Goal: Information Seeking & Learning: Learn about a topic

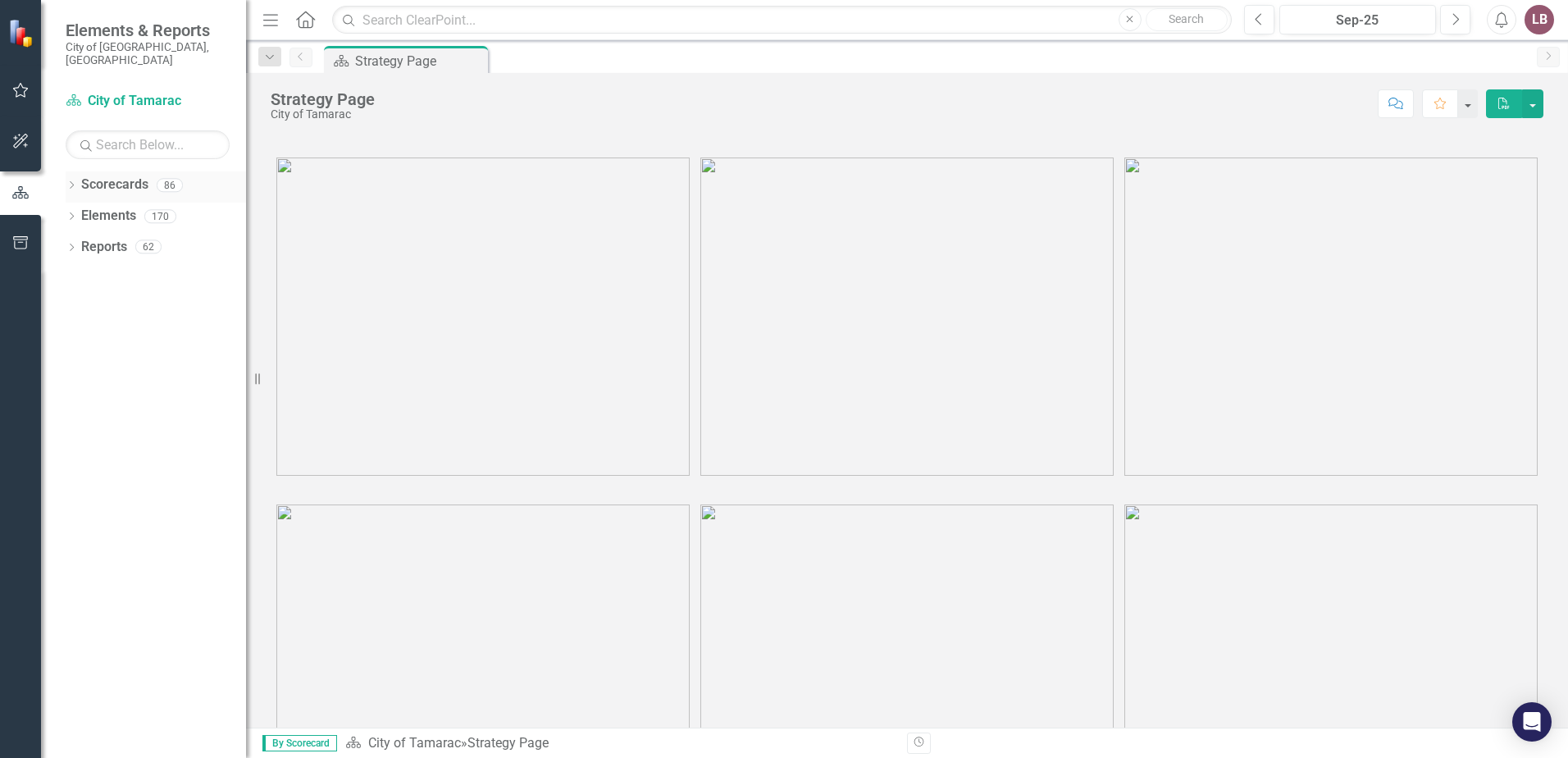
click at [69, 182] on icon "Dropdown" at bounding box center [71, 187] width 12 height 9
click at [135, 207] on link "City of Tamarac" at bounding box center [168, 216] width 156 height 19
click at [81, 211] on icon "Dropdown" at bounding box center [80, 216] width 13 height 10
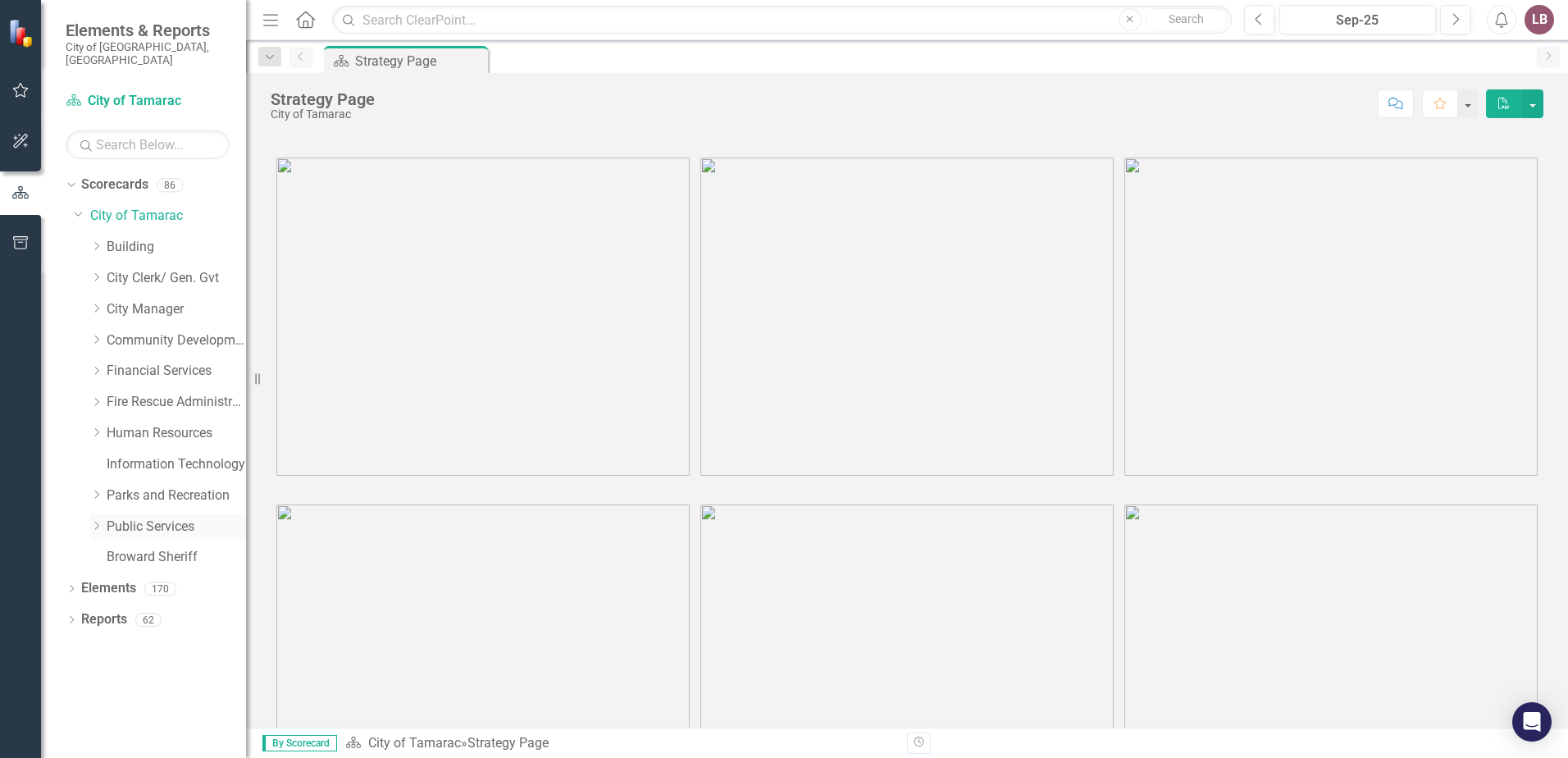
click at [95, 521] on icon "Dropdown" at bounding box center [96, 525] width 13 height 10
click at [169, 641] on link "Grounds Maintenance" at bounding box center [184, 650] width 123 height 19
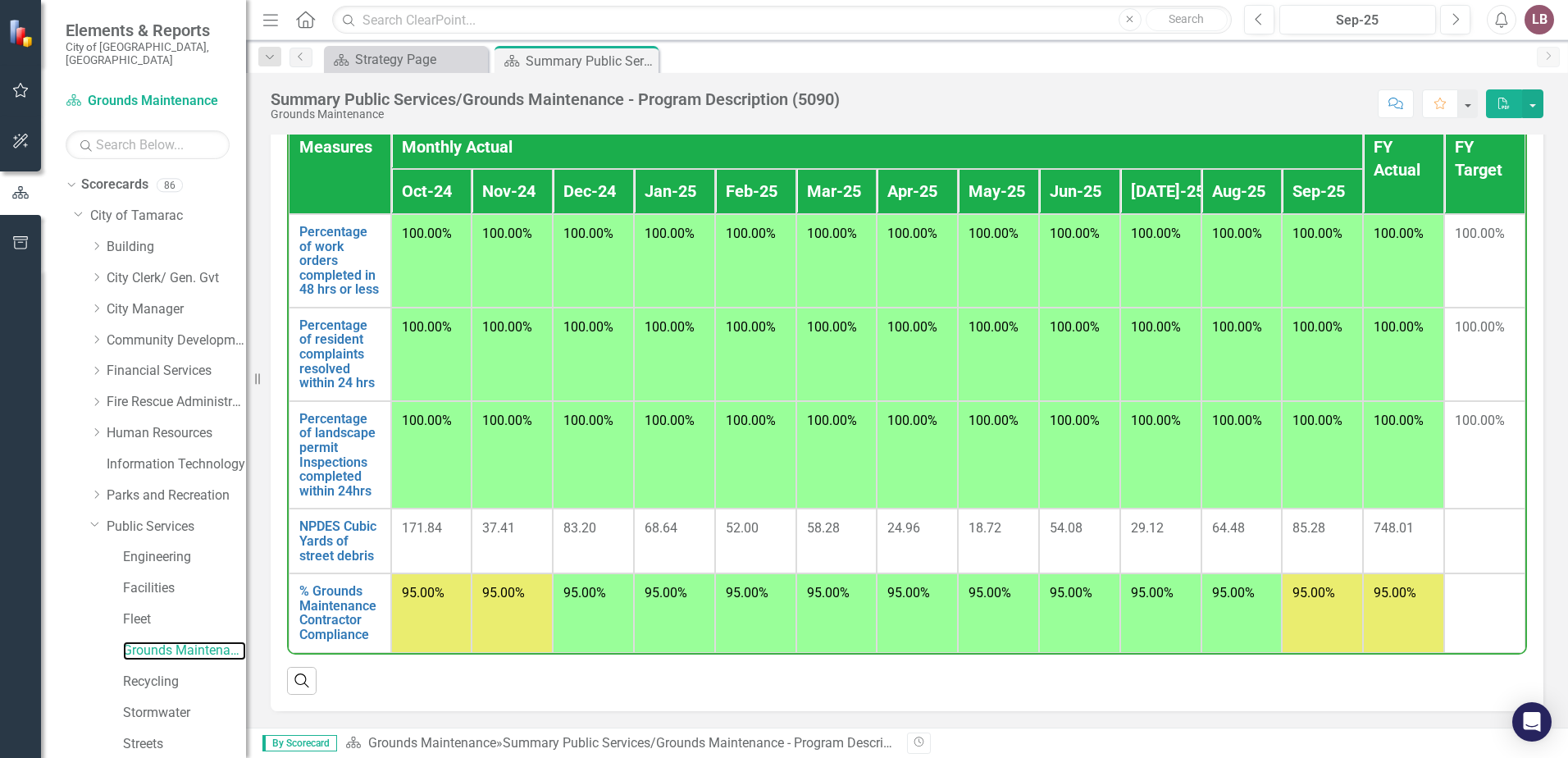
scroll to position [1199, 0]
click at [1382, 612] on td "95.00%" at bounding box center [1404, 613] width 81 height 79
click at [435, 745] on link "Grounds Maintenance" at bounding box center [432, 742] width 128 height 15
click at [189, 641] on link "Grounds Maintenance" at bounding box center [184, 650] width 123 height 19
click at [337, 607] on link "% Grounds Maintenance Contractor Compliance" at bounding box center [339, 613] width 81 height 57
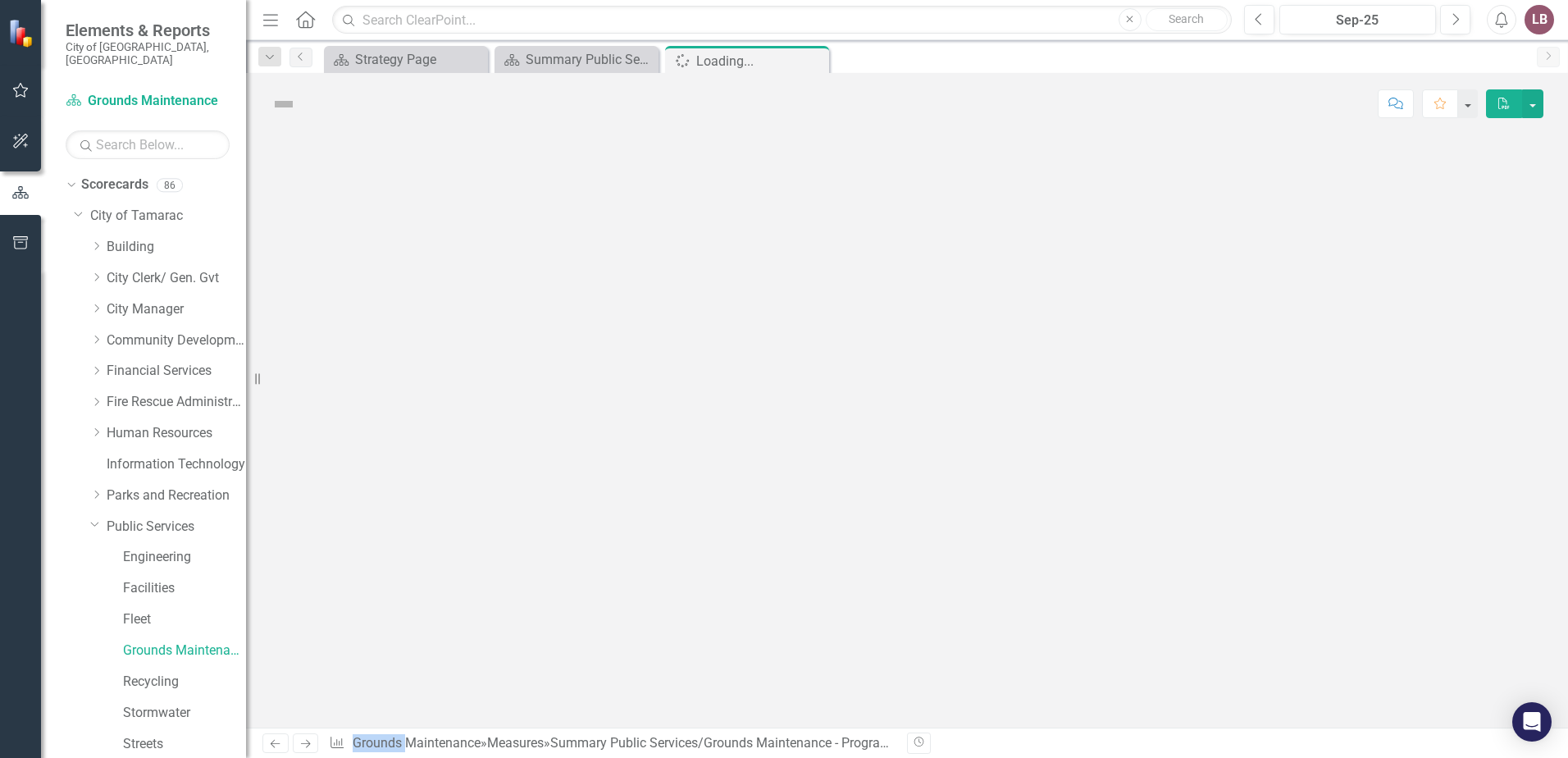
click at [337, 607] on div at bounding box center [907, 431] width 1322 height 593
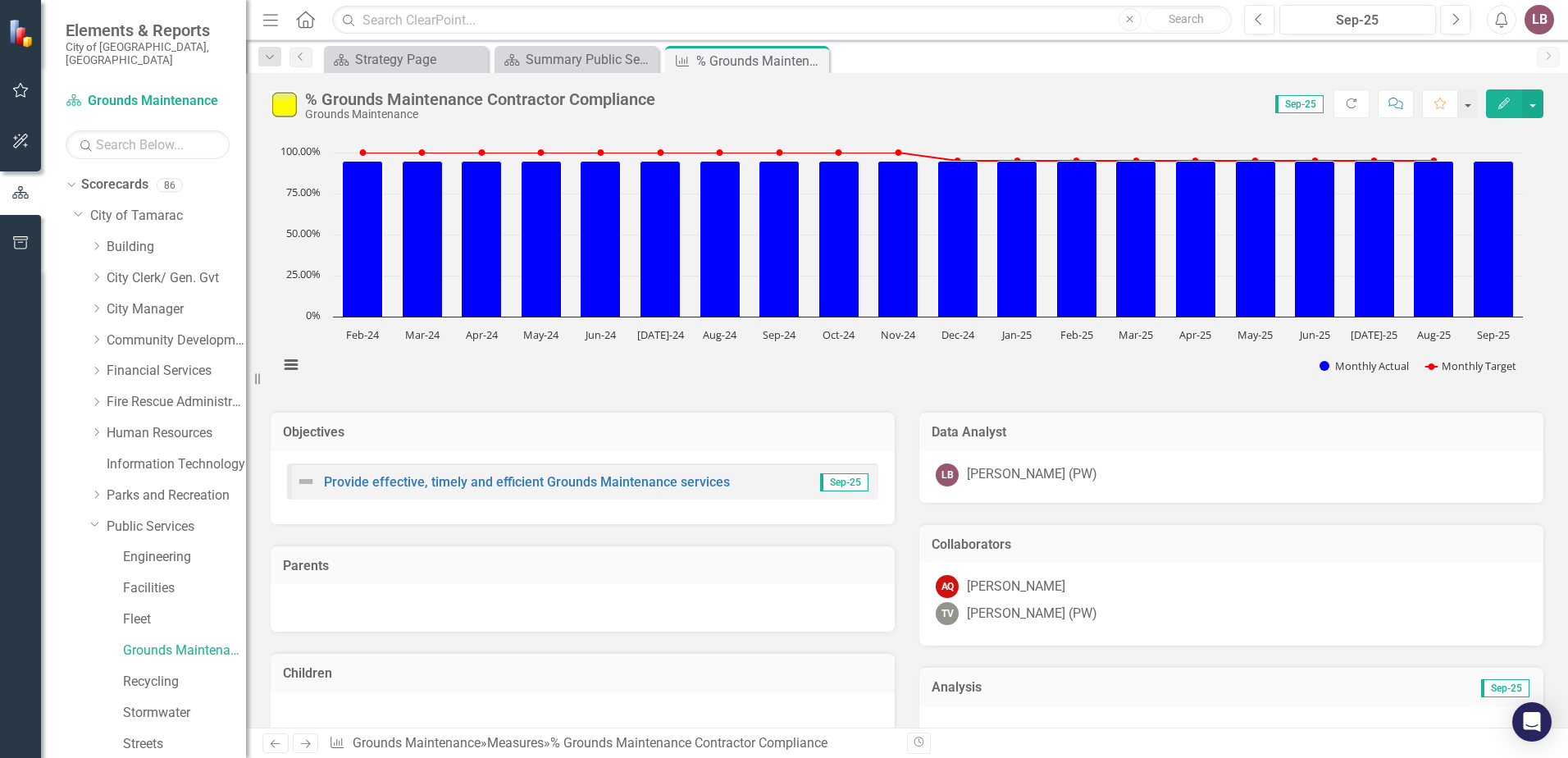
scroll to position [26, 0]
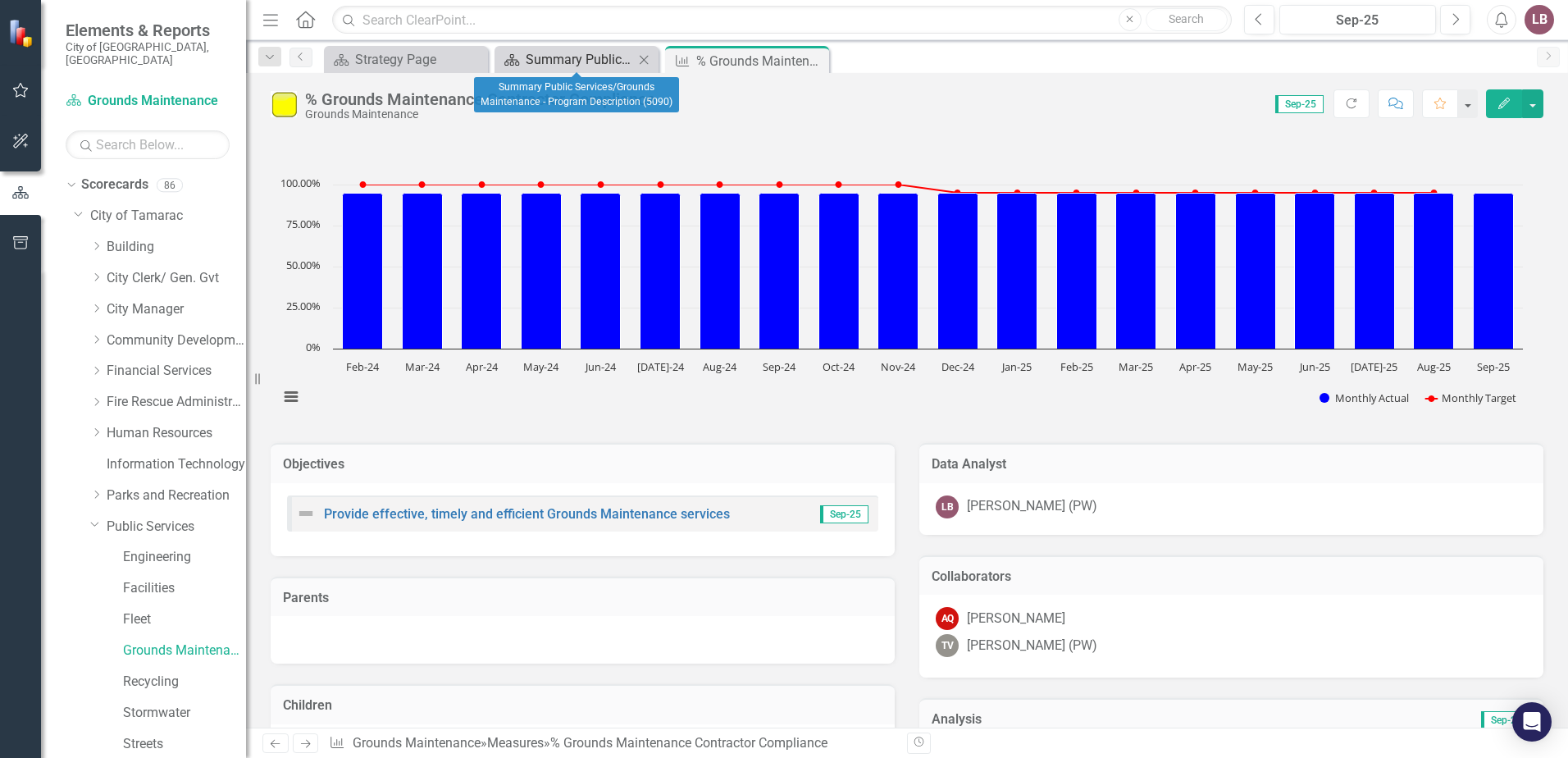
click at [568, 63] on div "Summary Public Services/Grounds Maintenance - Program Description (5090)" at bounding box center [579, 59] width 109 height 21
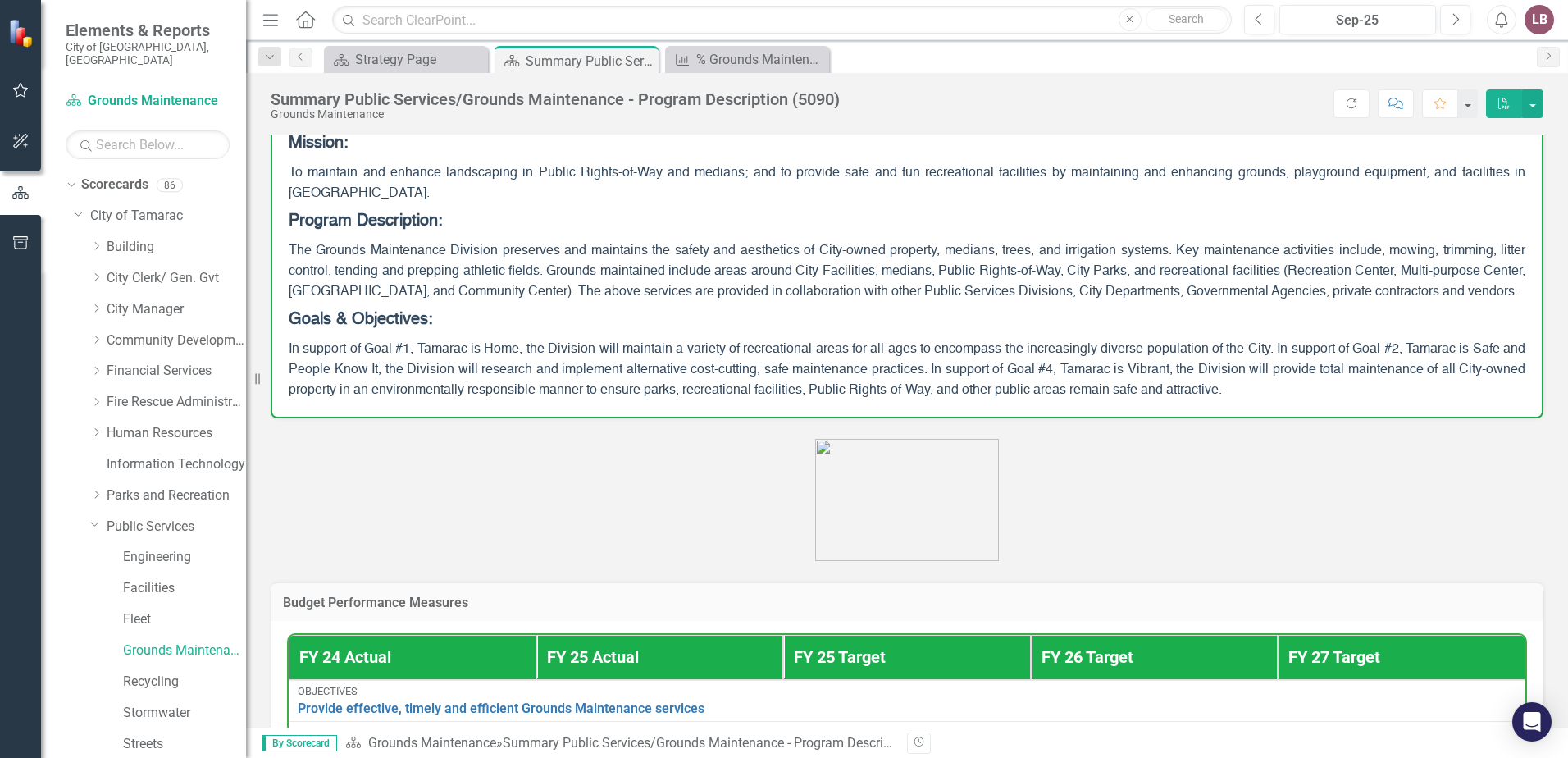
scroll to position [82, 0]
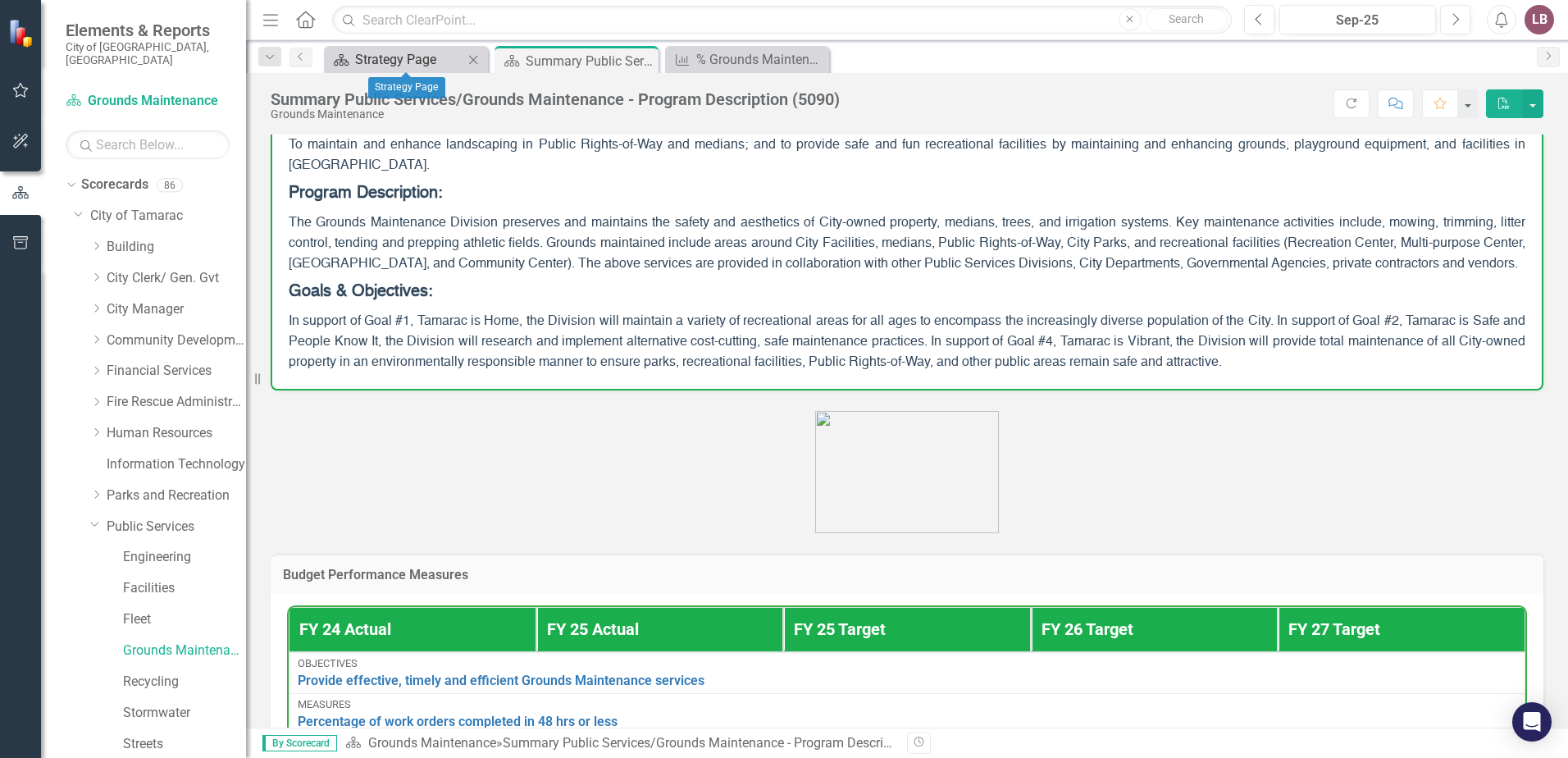
click at [392, 56] on div "Strategy Page" at bounding box center [409, 59] width 109 height 21
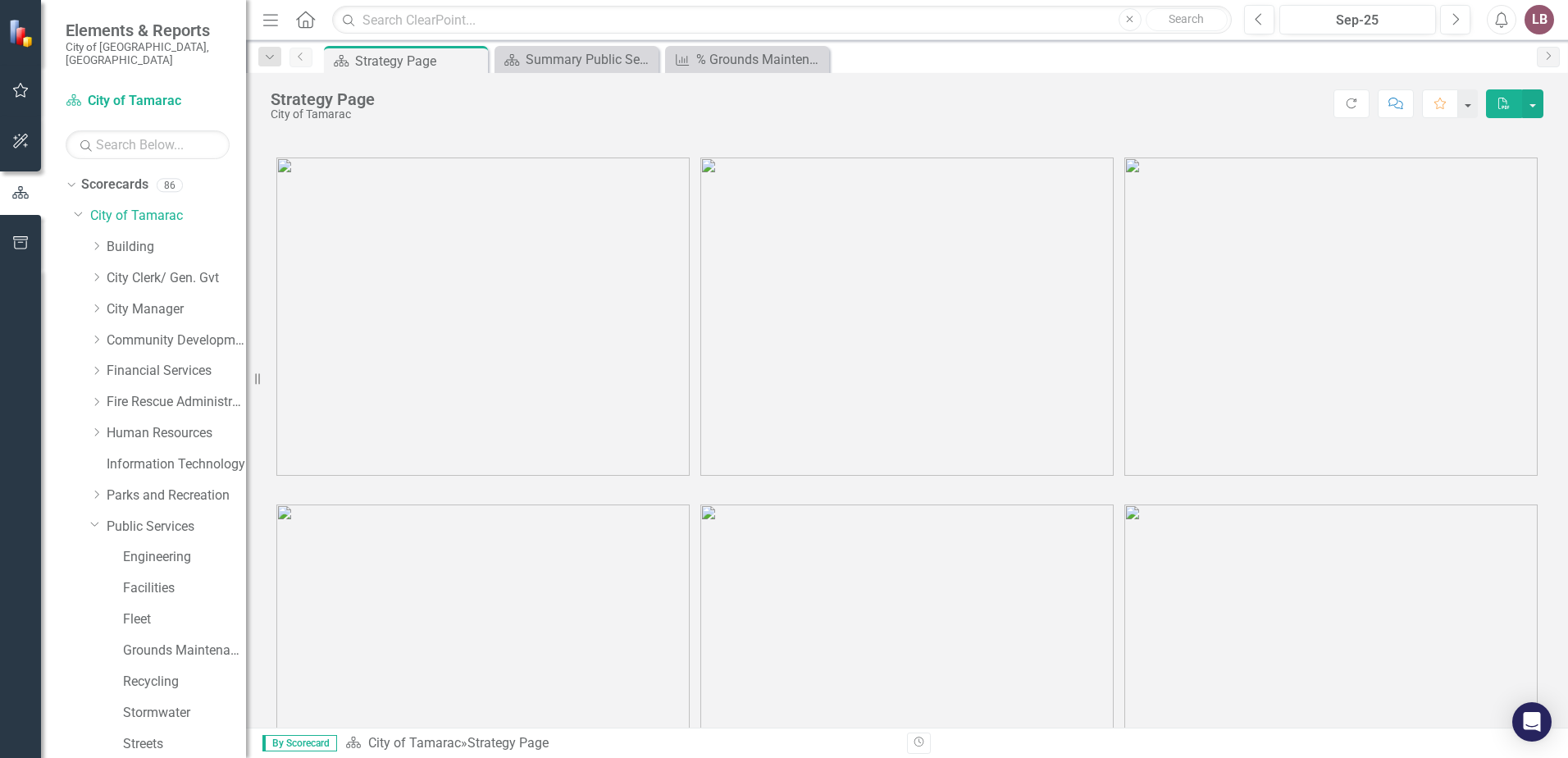
click at [299, 60] on icon "Previous" at bounding box center [301, 57] width 13 height 10
click at [270, 57] on icon "button" at bounding box center [269, 57] width 8 height 4
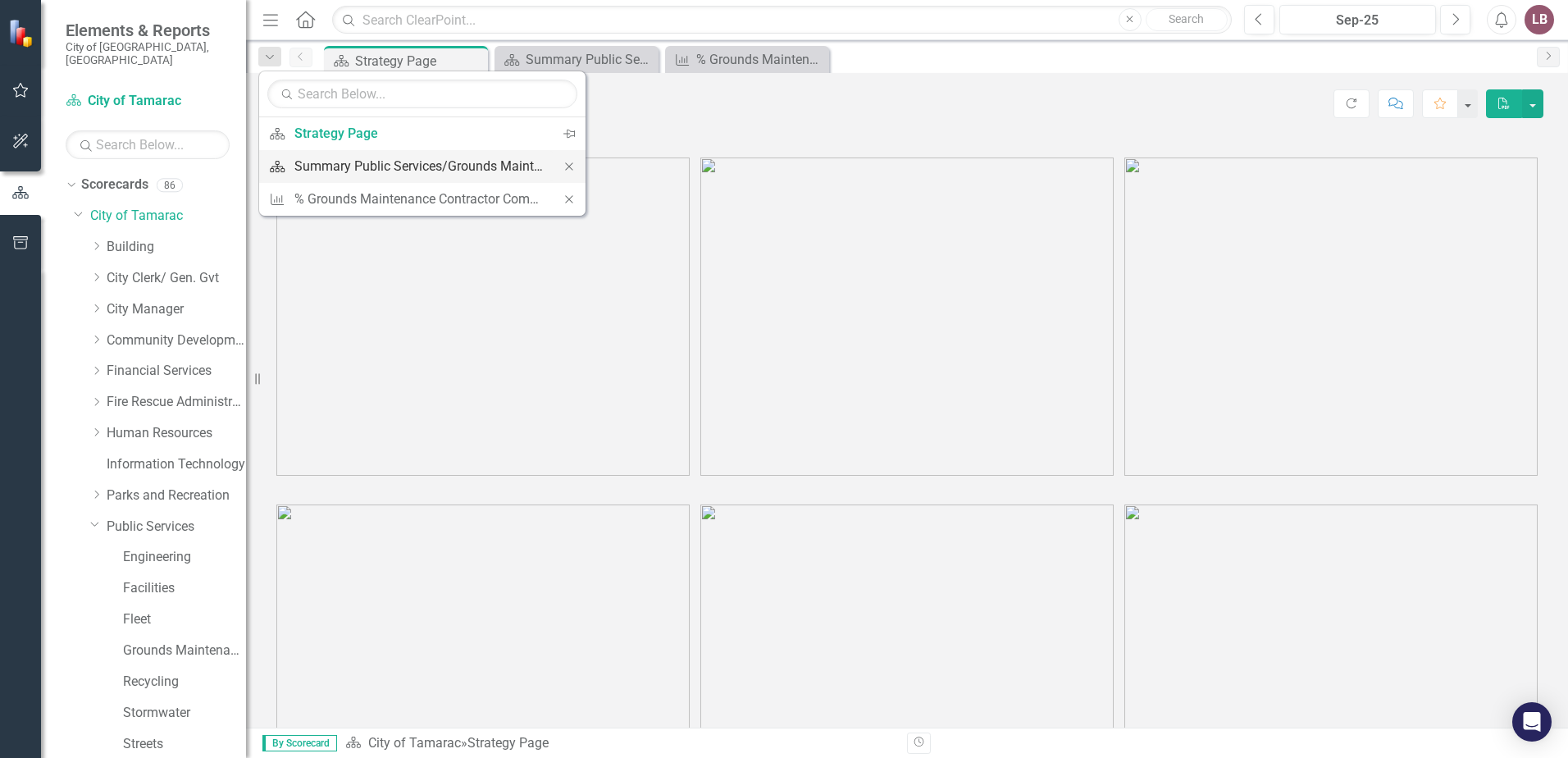
click at [441, 162] on div "Summary Public Services/Grounds Maintenance - Program Description (5090)" at bounding box center [419, 166] width 251 height 21
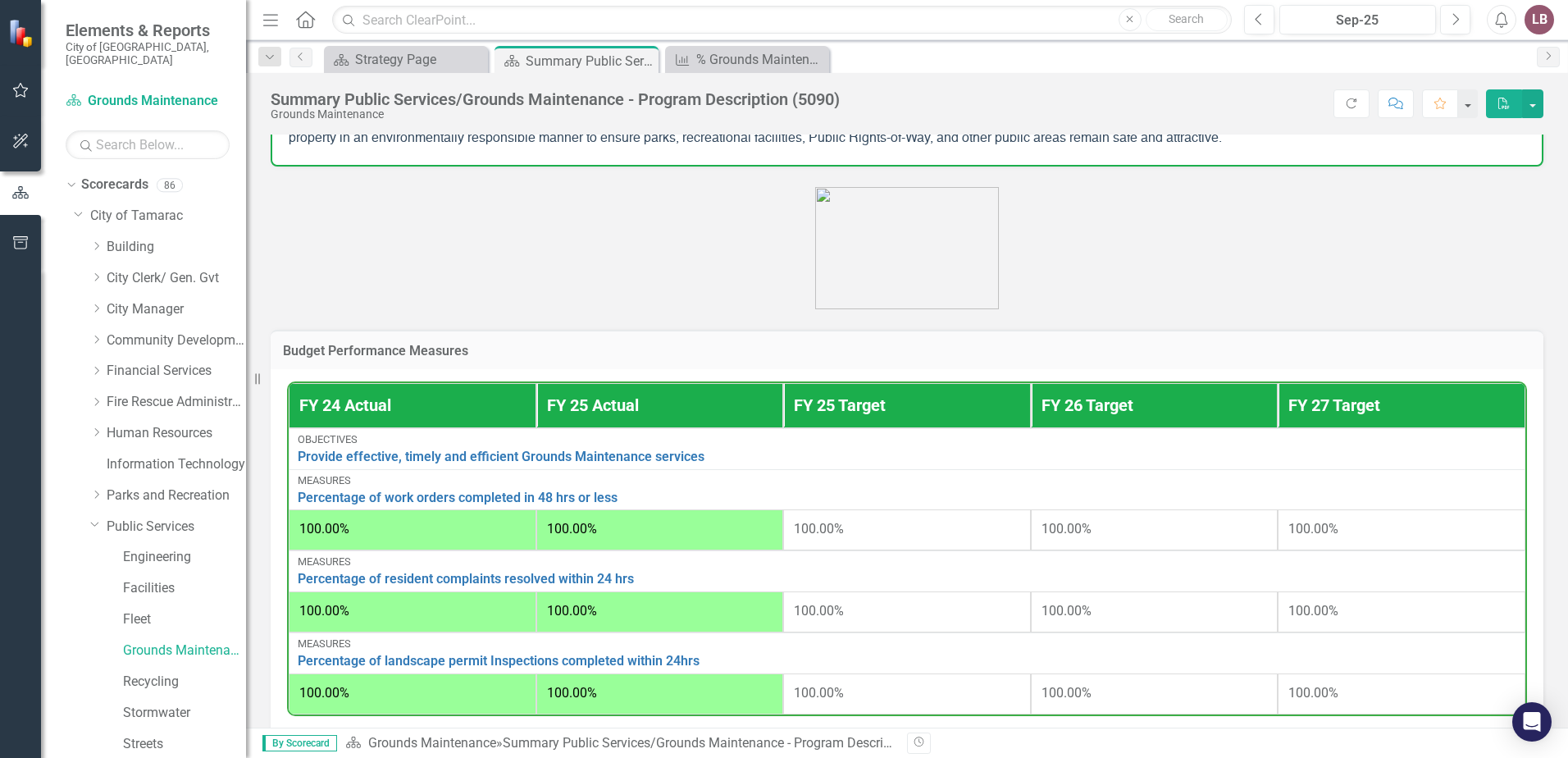
scroll to position [410, 0]
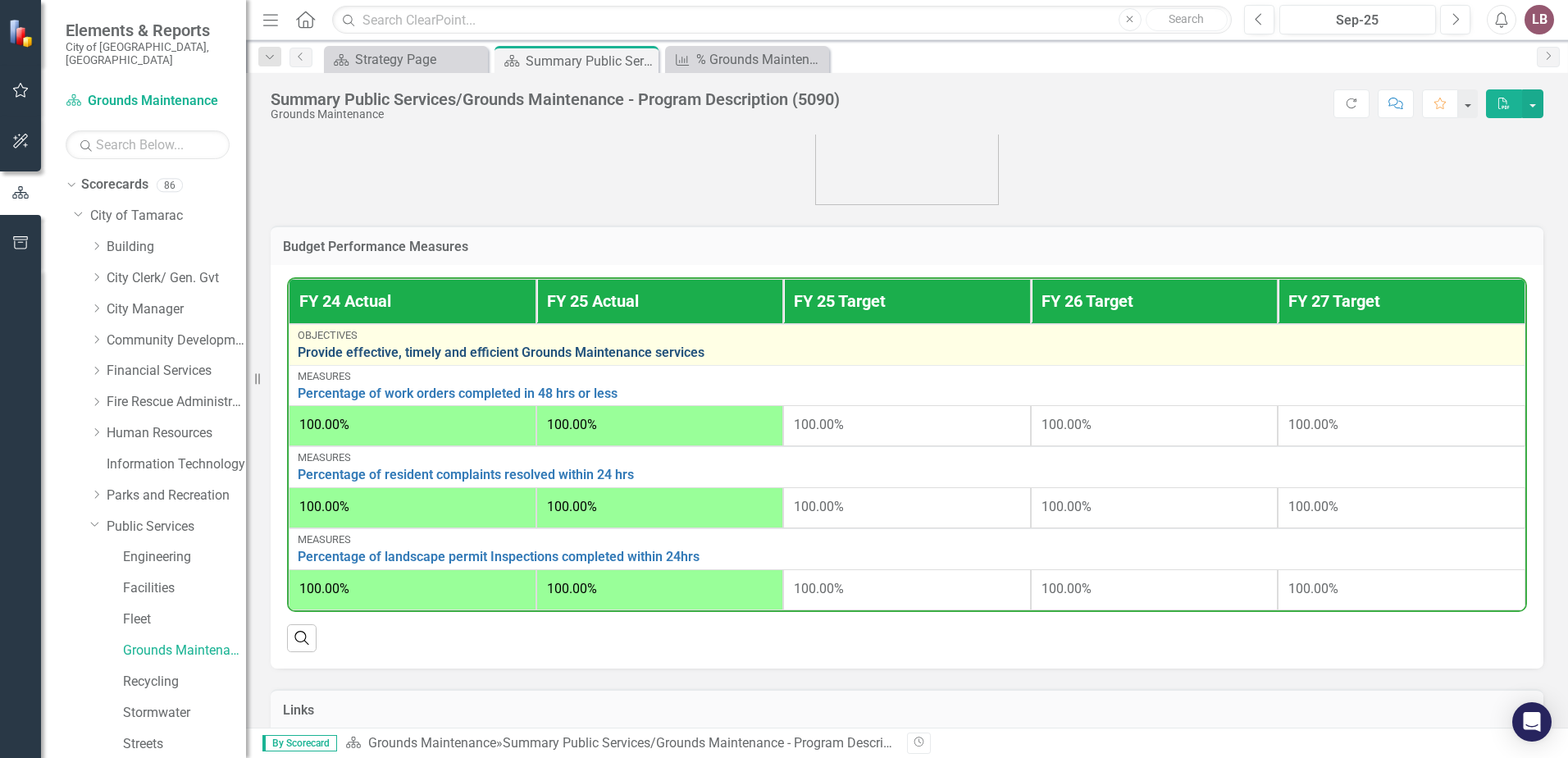
click at [410, 360] on link "Provide effective, timely and efficient Grounds Maintenance services" at bounding box center [906, 352] width 1219 height 14
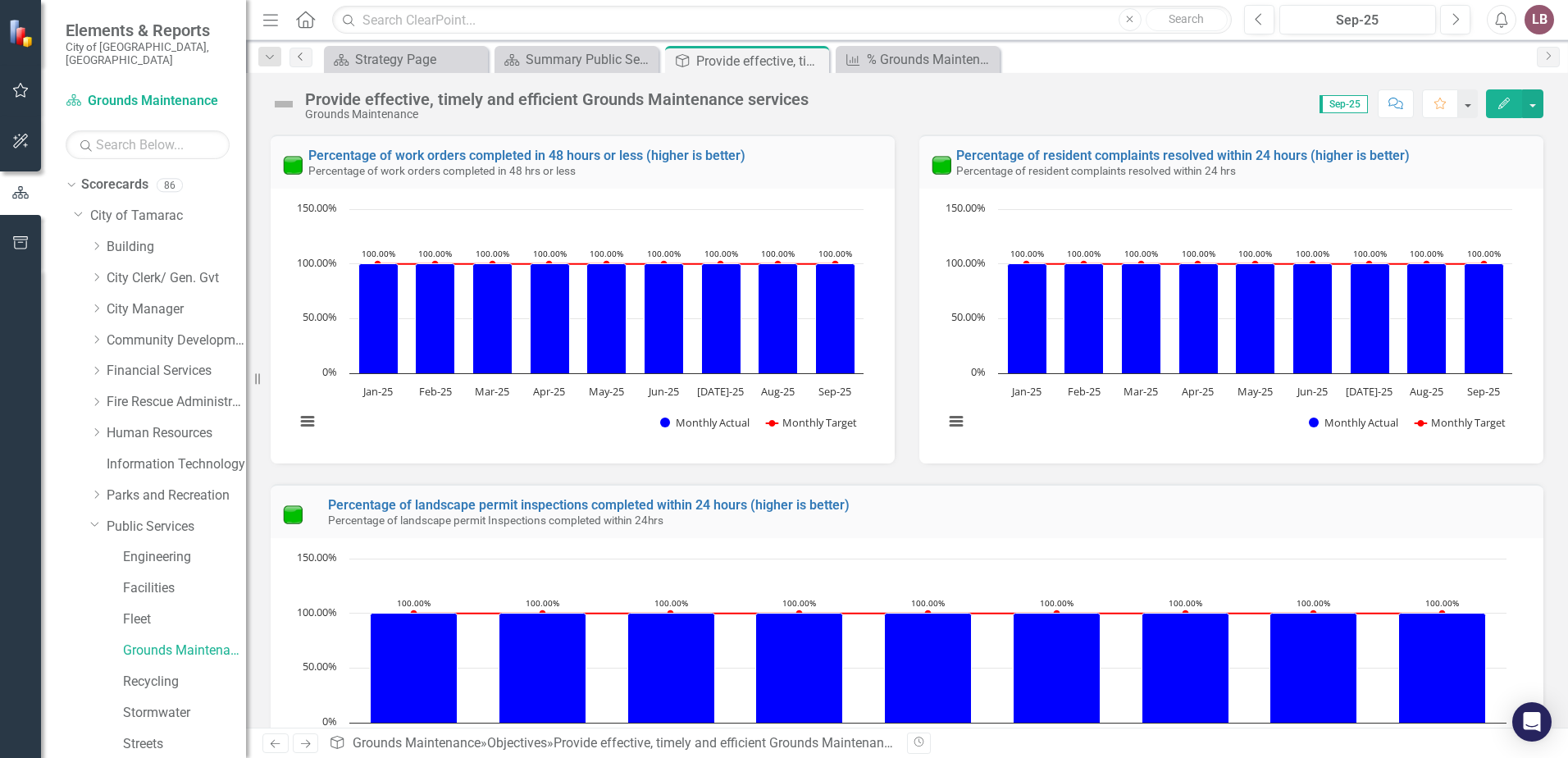
click at [299, 57] on icon "Previous" at bounding box center [301, 57] width 13 height 10
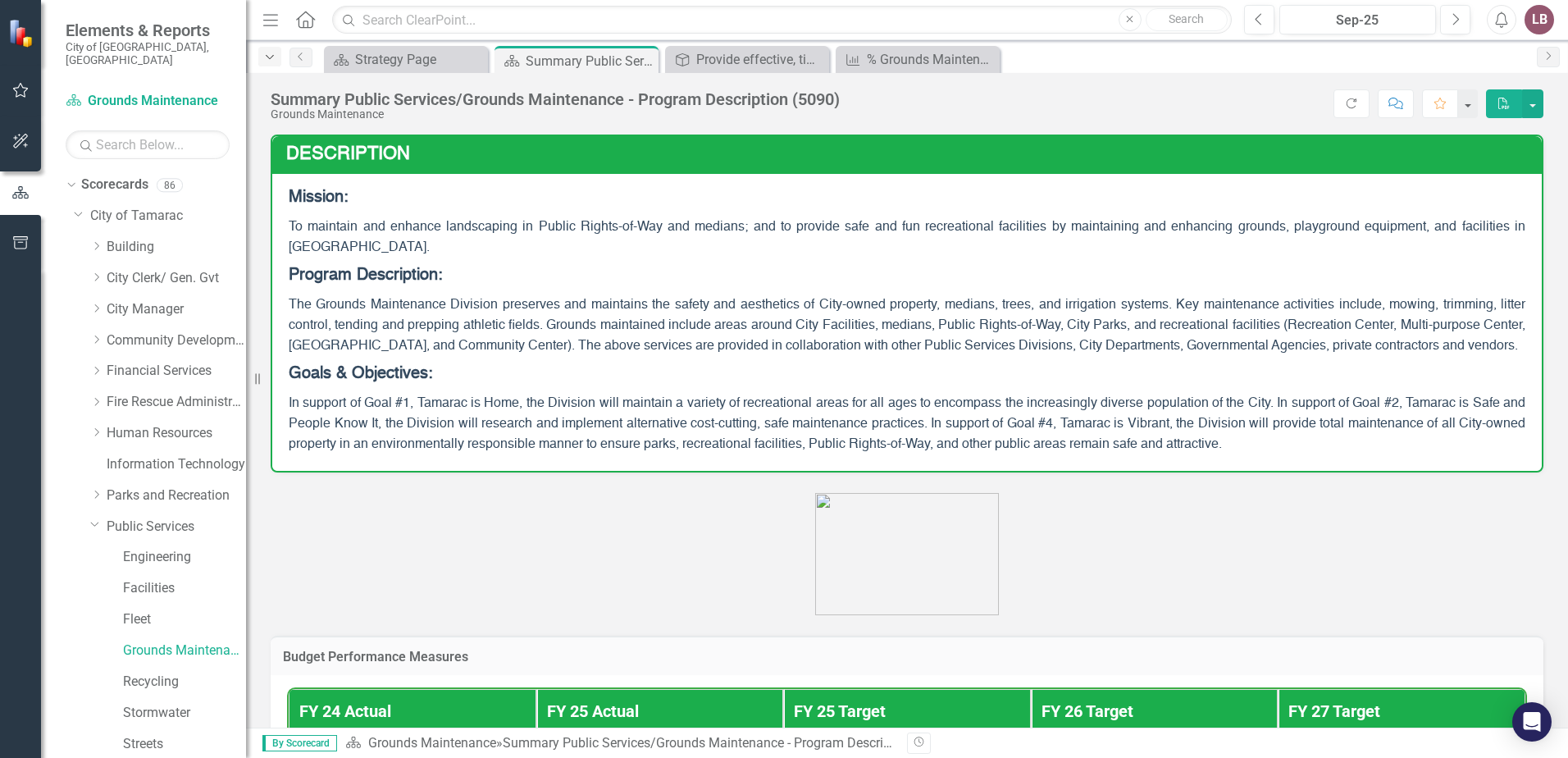
click at [269, 57] on icon "Dropdown" at bounding box center [269, 57] width 14 height 12
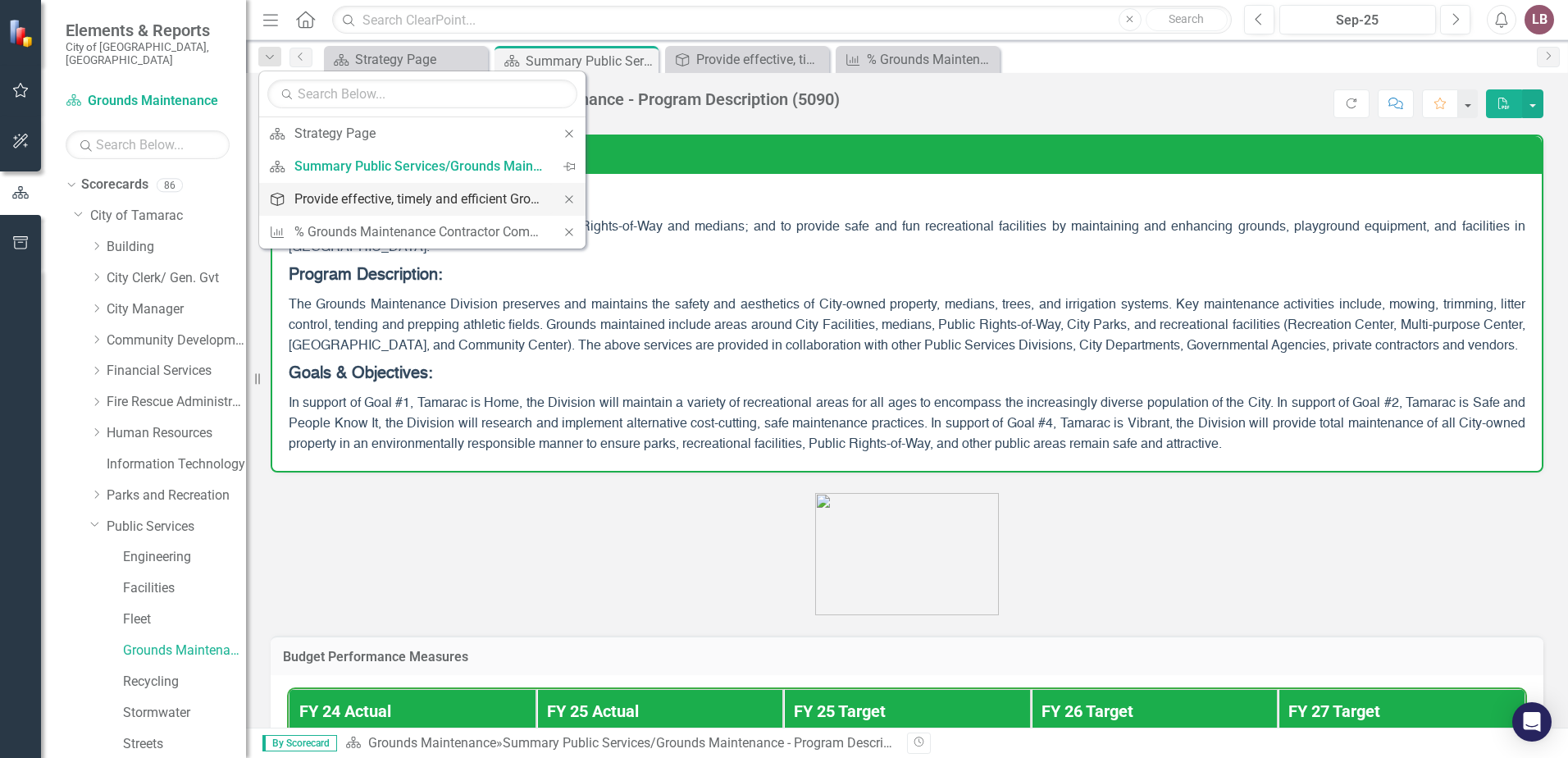
click at [431, 200] on div "Provide effective, timely and efficient Grounds Maintenance services" at bounding box center [419, 198] width 251 height 21
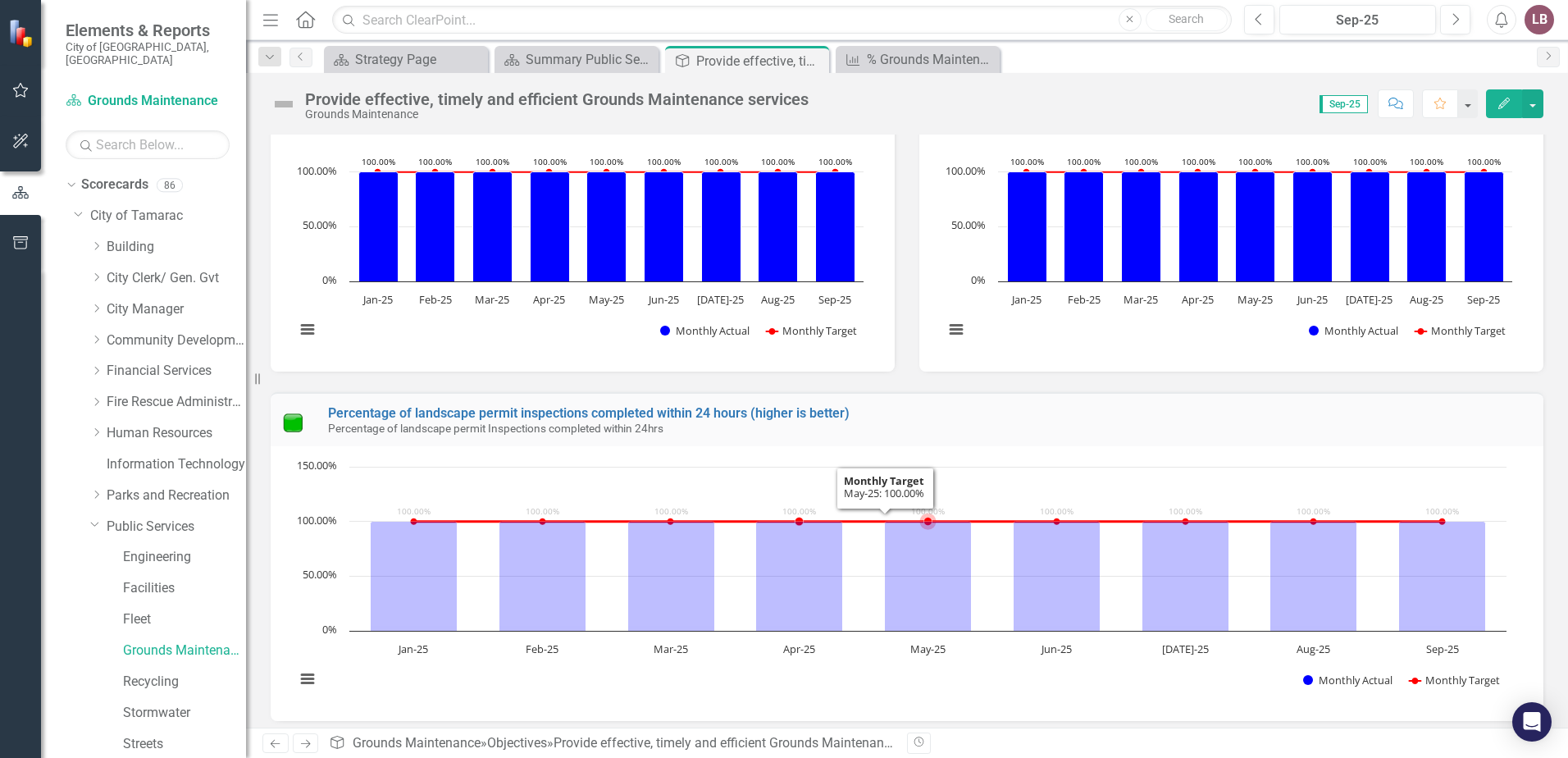
scroll to position [101, 0]
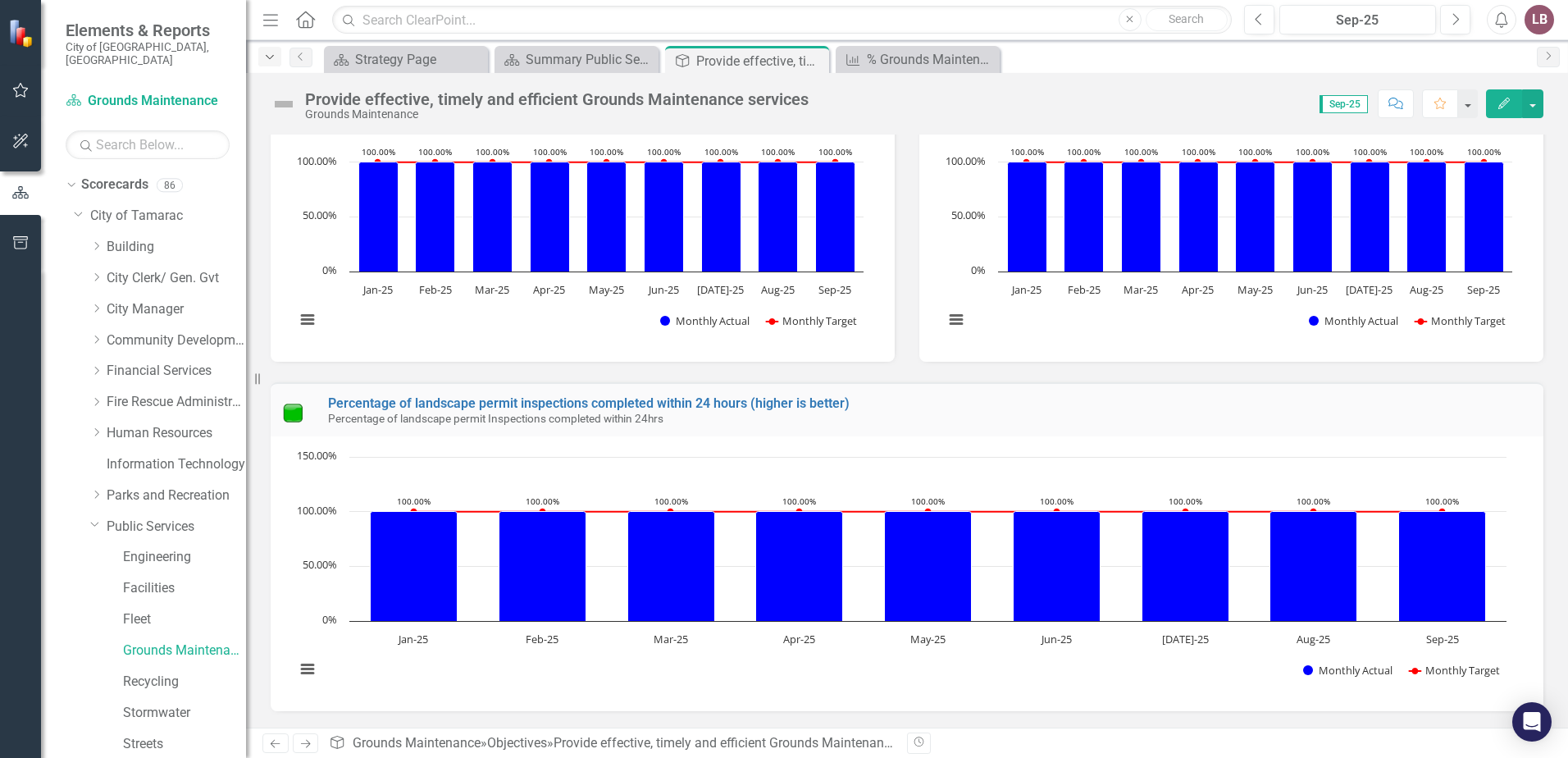
click at [268, 59] on icon "Dropdown" at bounding box center [269, 57] width 14 height 12
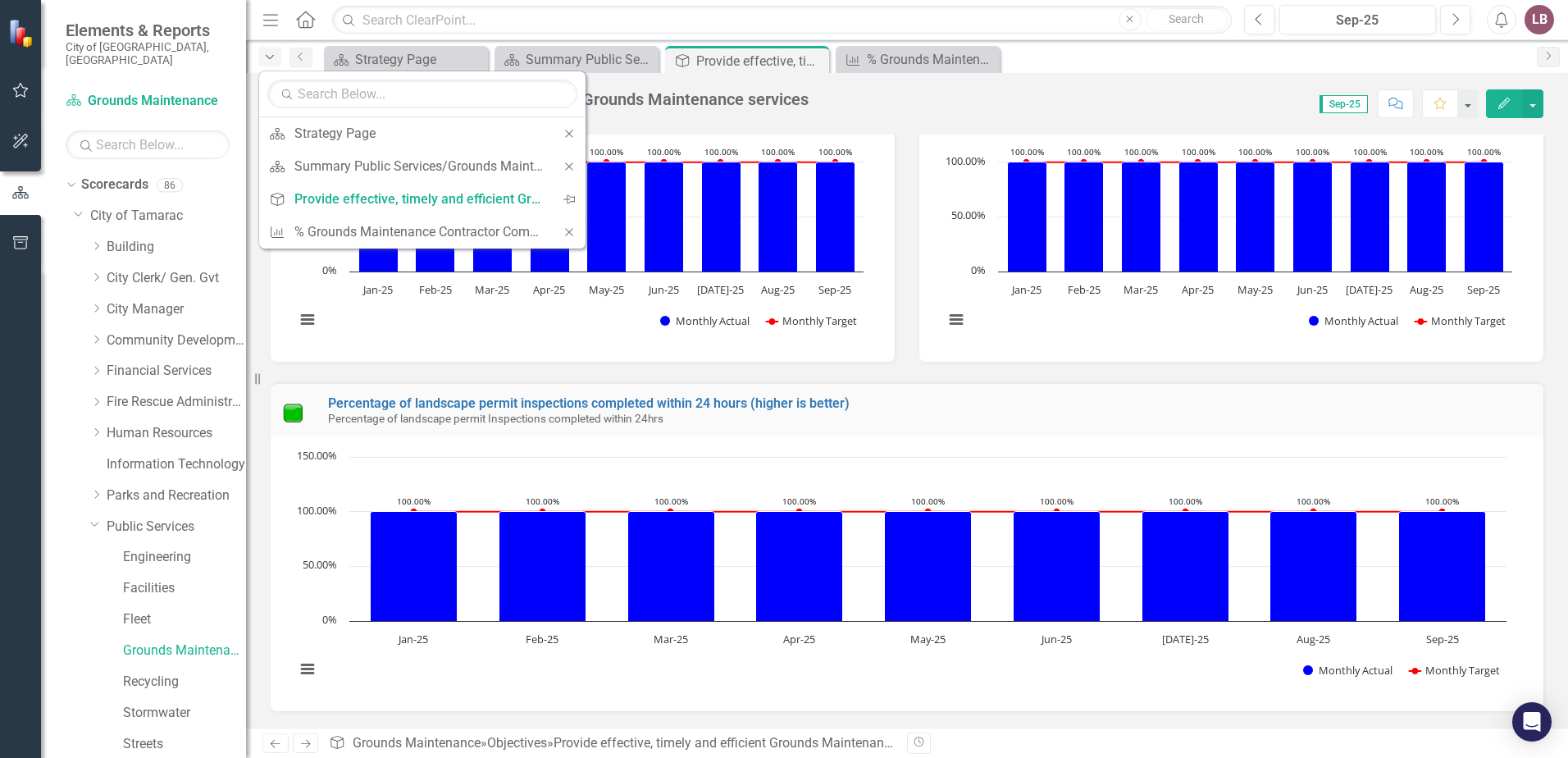
click at [268, 55] on icon "Dropdown" at bounding box center [269, 57] width 14 height 12
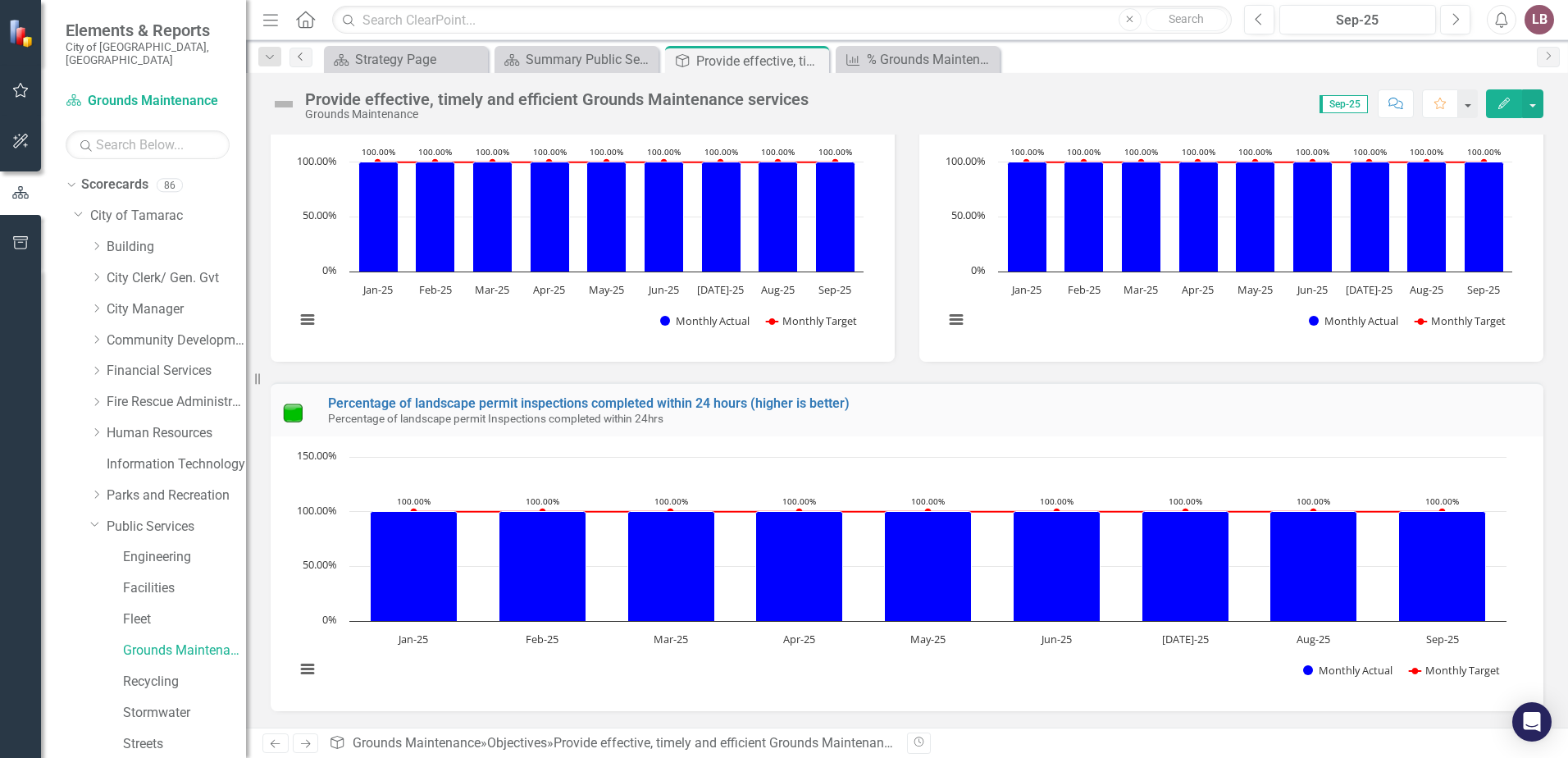
click at [304, 57] on icon "Previous" at bounding box center [301, 57] width 13 height 10
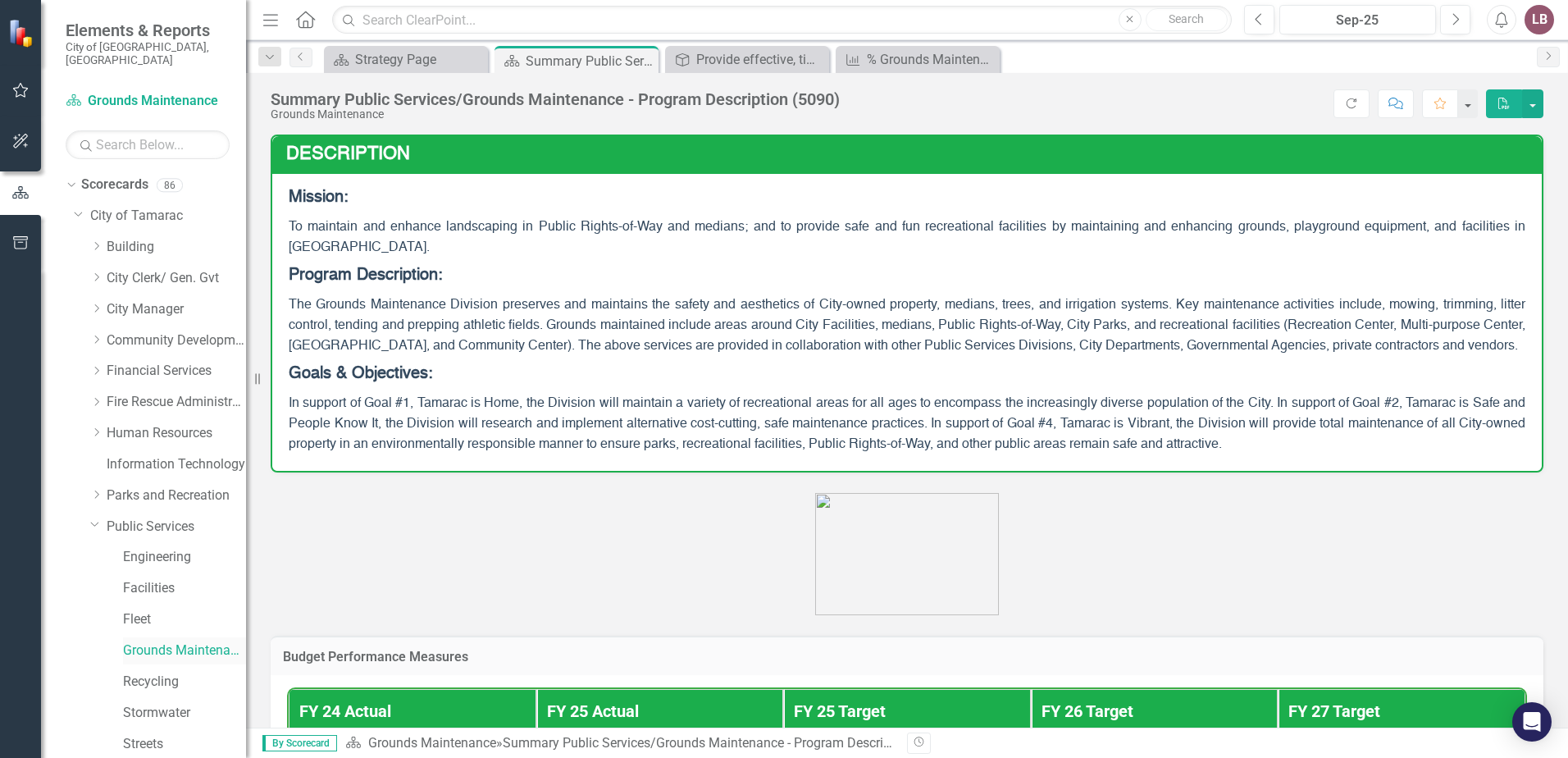
click at [172, 641] on link "Grounds Maintenance" at bounding box center [184, 650] width 123 height 19
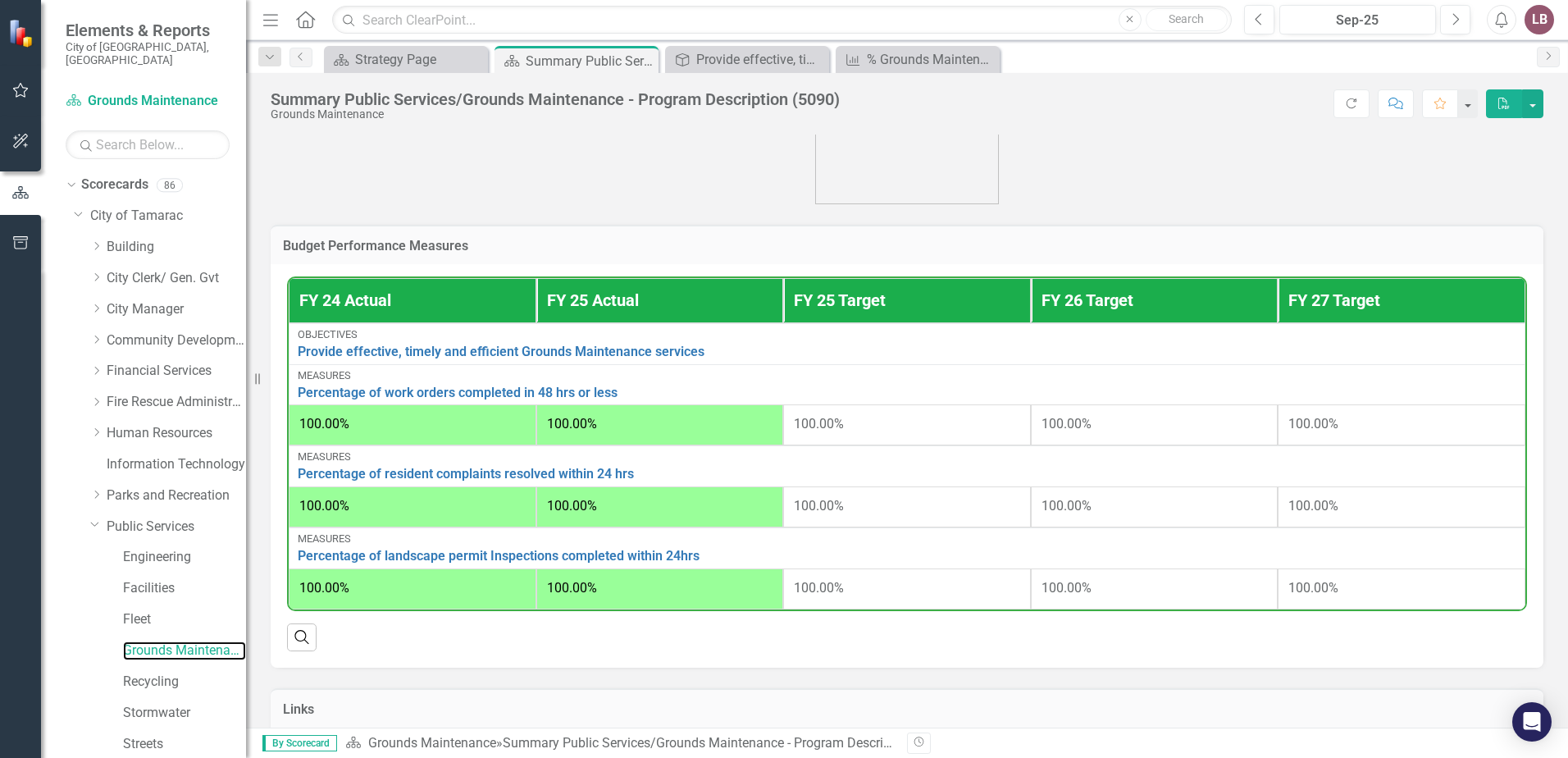
scroll to position [410, 0]
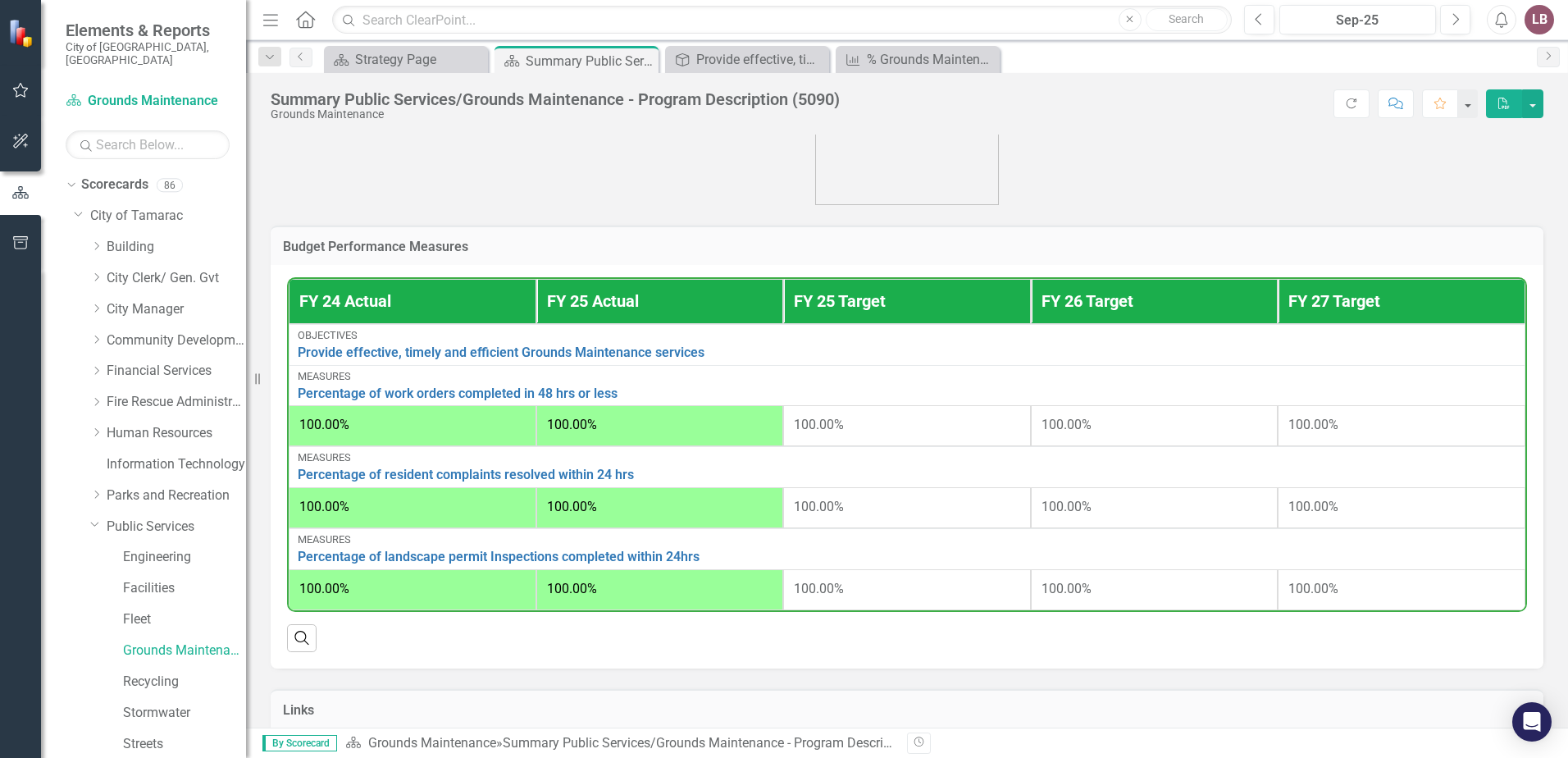
click at [386, 516] on div "100.00%" at bounding box center [412, 507] width 226 height 19
click at [376, 599] on div "100.00%" at bounding box center [412, 589] width 226 height 19
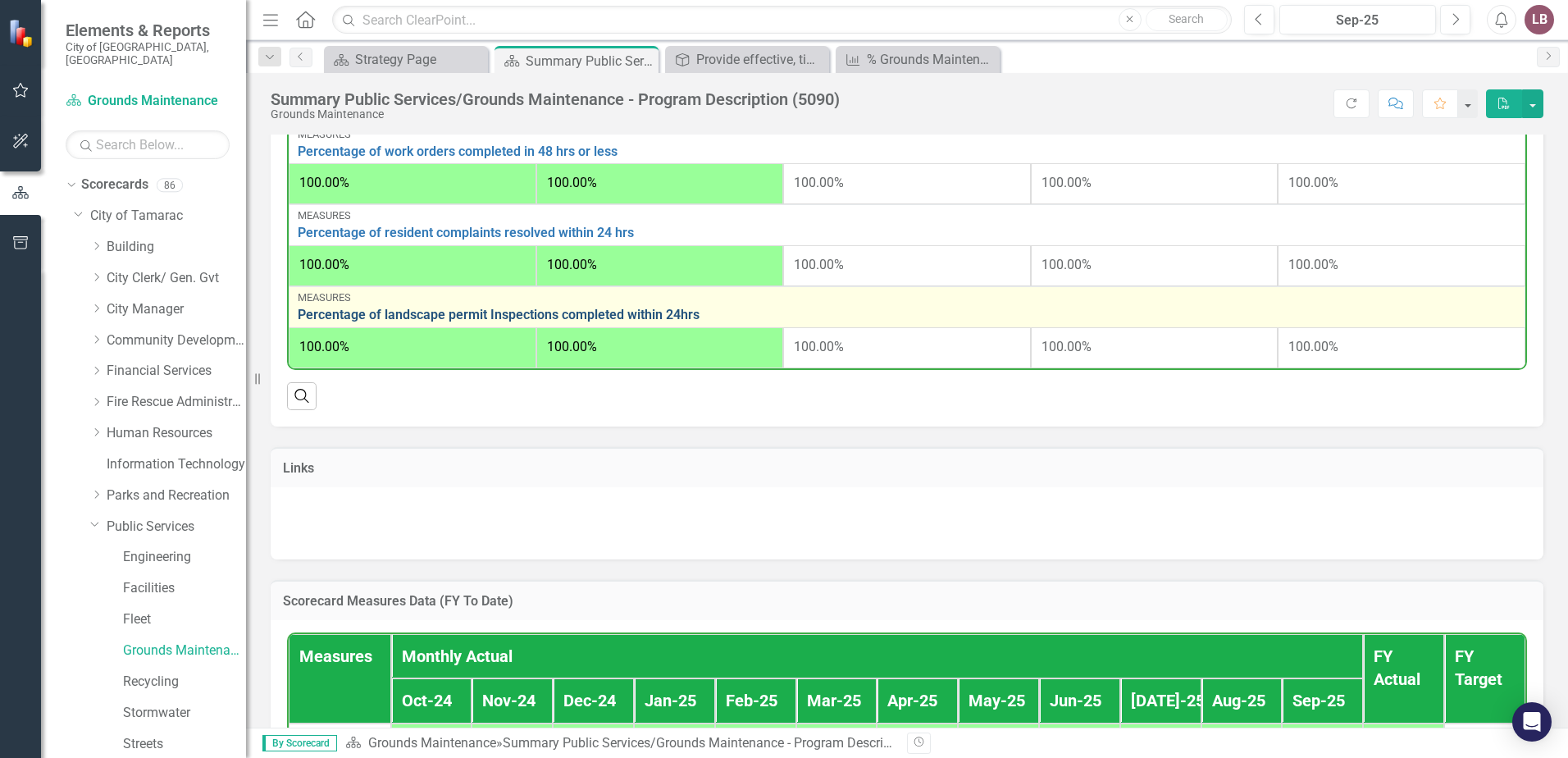
scroll to position [657, 0]
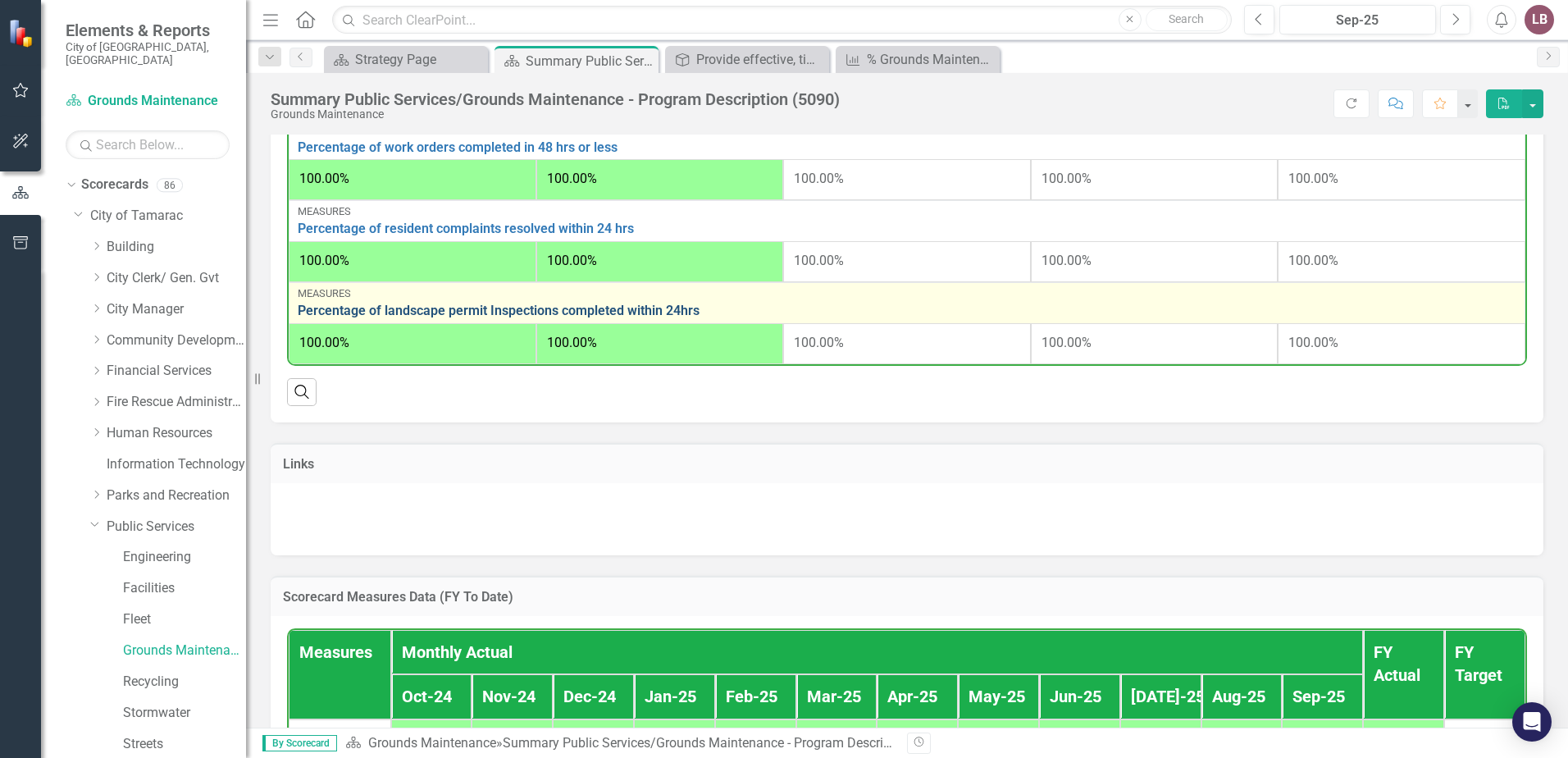
click at [463, 318] on link "Percentage of landscape permit Inspections completed within 24hrs" at bounding box center [906, 311] width 1219 height 14
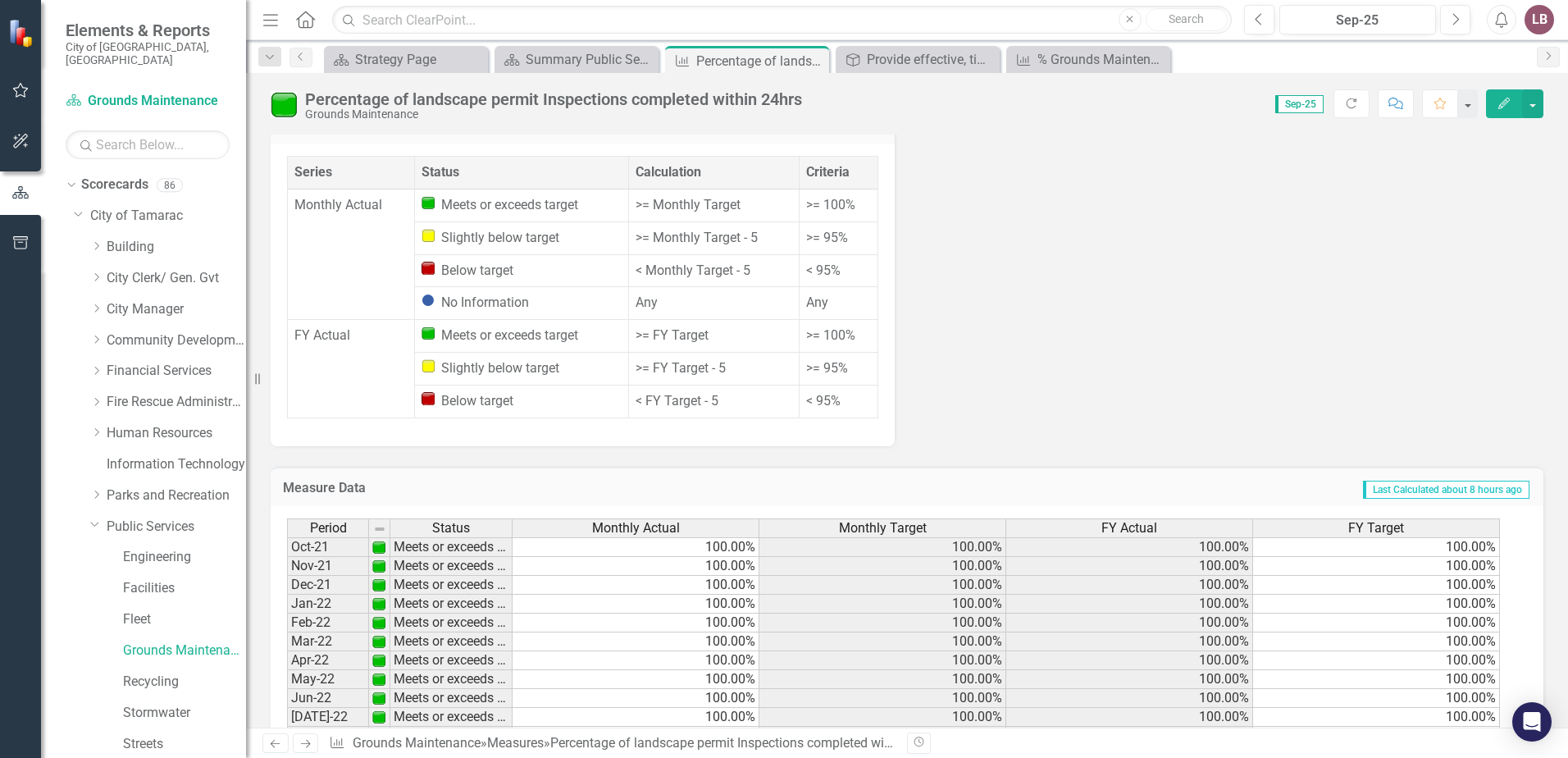
scroll to position [1389, 0]
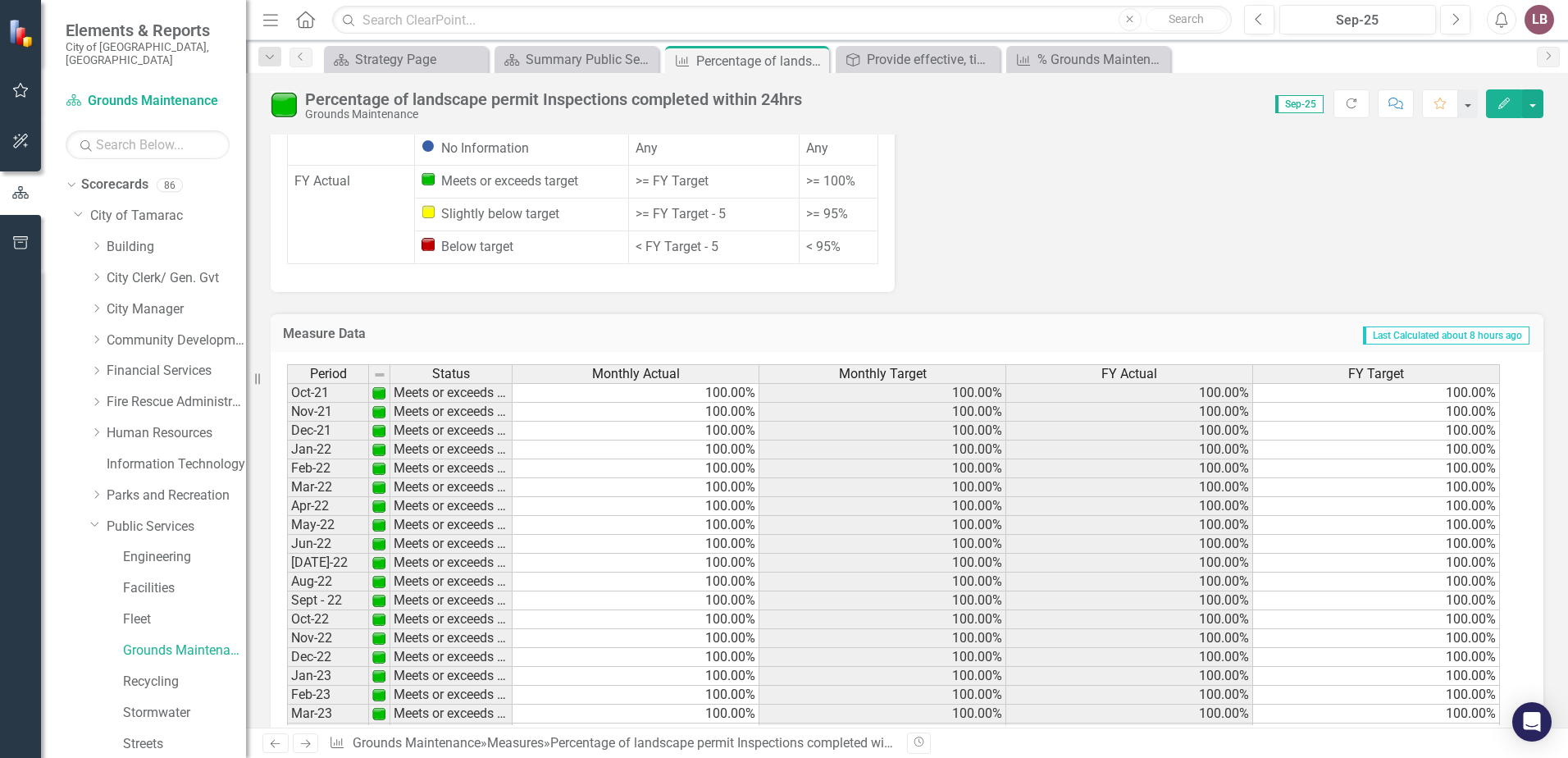
click at [305, 744] on icon at bounding box center [305, 744] width 10 height 8
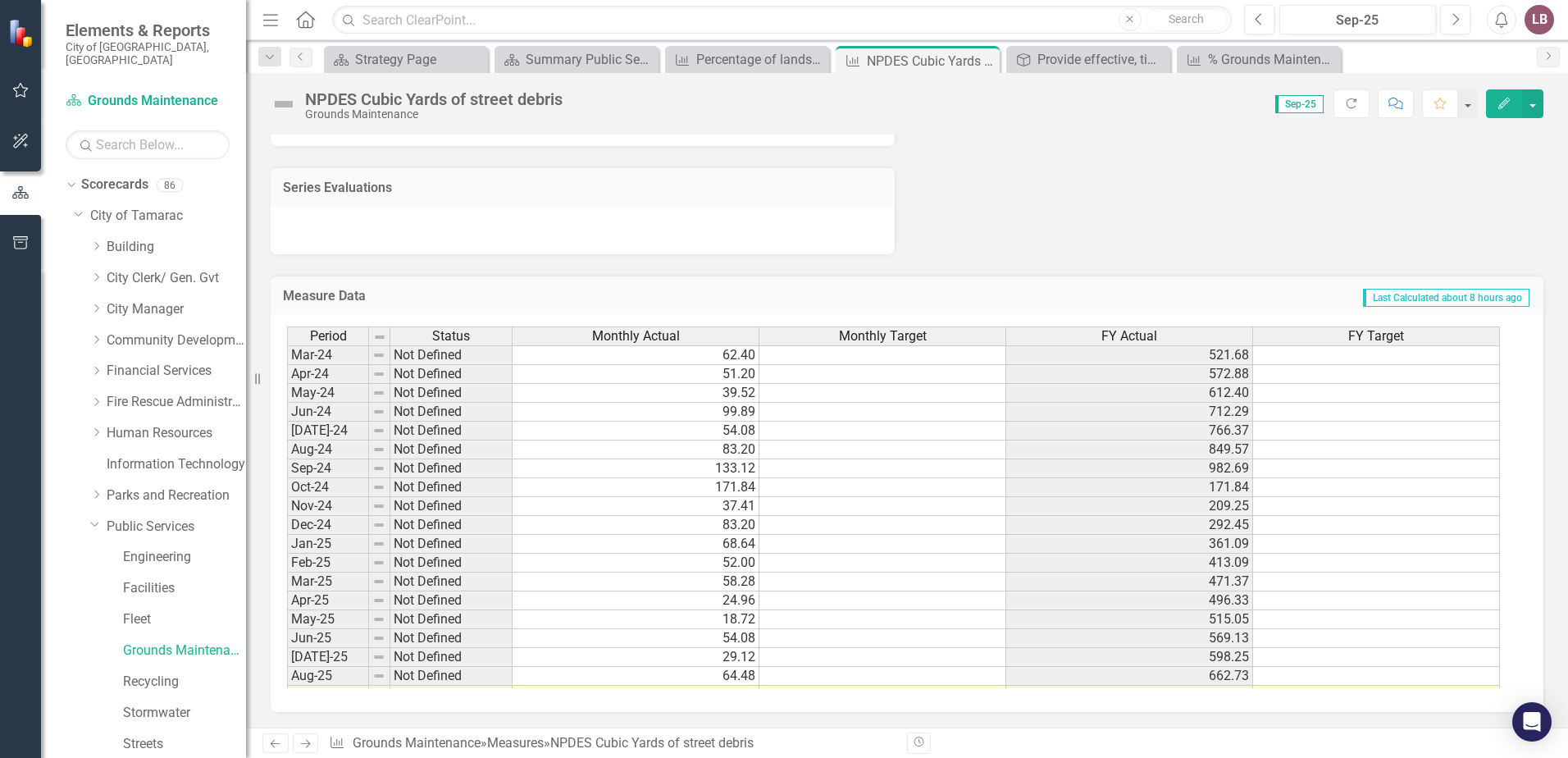
scroll to position [420, 0]
click at [305, 749] on icon "Next" at bounding box center [305, 744] width 14 height 11
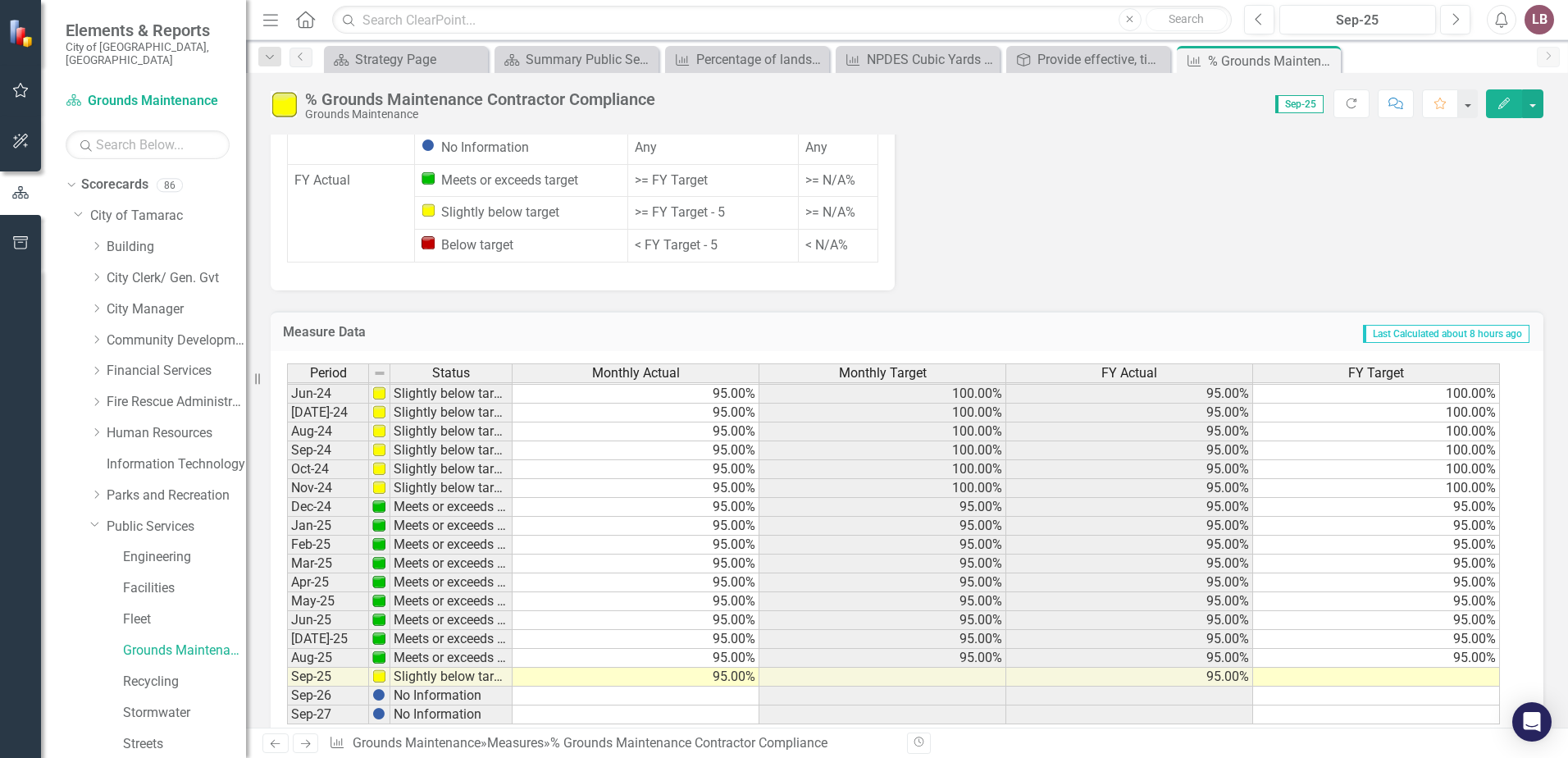
click at [308, 745] on icon "Next" at bounding box center [305, 744] width 14 height 11
